Goal: Information Seeking & Learning: Learn about a topic

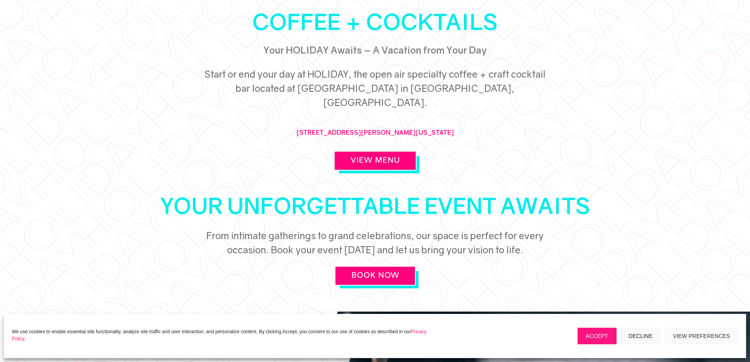
scroll to position [394, 0]
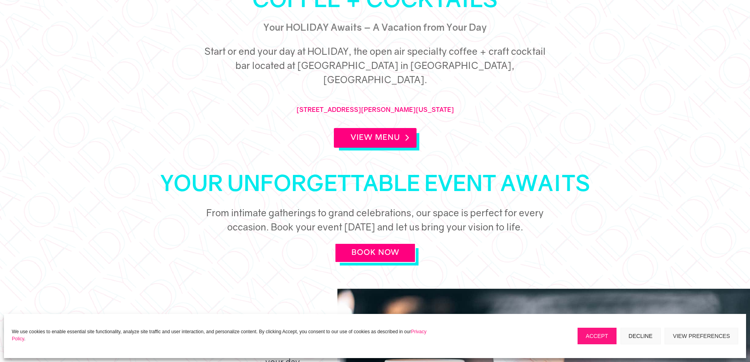
click at [390, 128] on link "View Menu" at bounding box center [375, 138] width 83 height 20
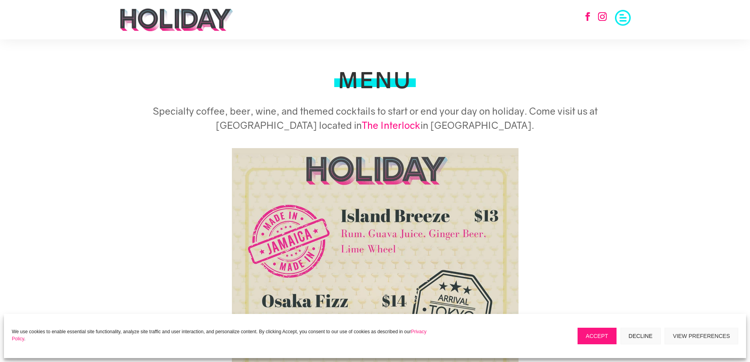
click at [172, 15] on img at bounding box center [176, 20] width 115 height 24
